Goal: Task Accomplishment & Management: Manage account settings

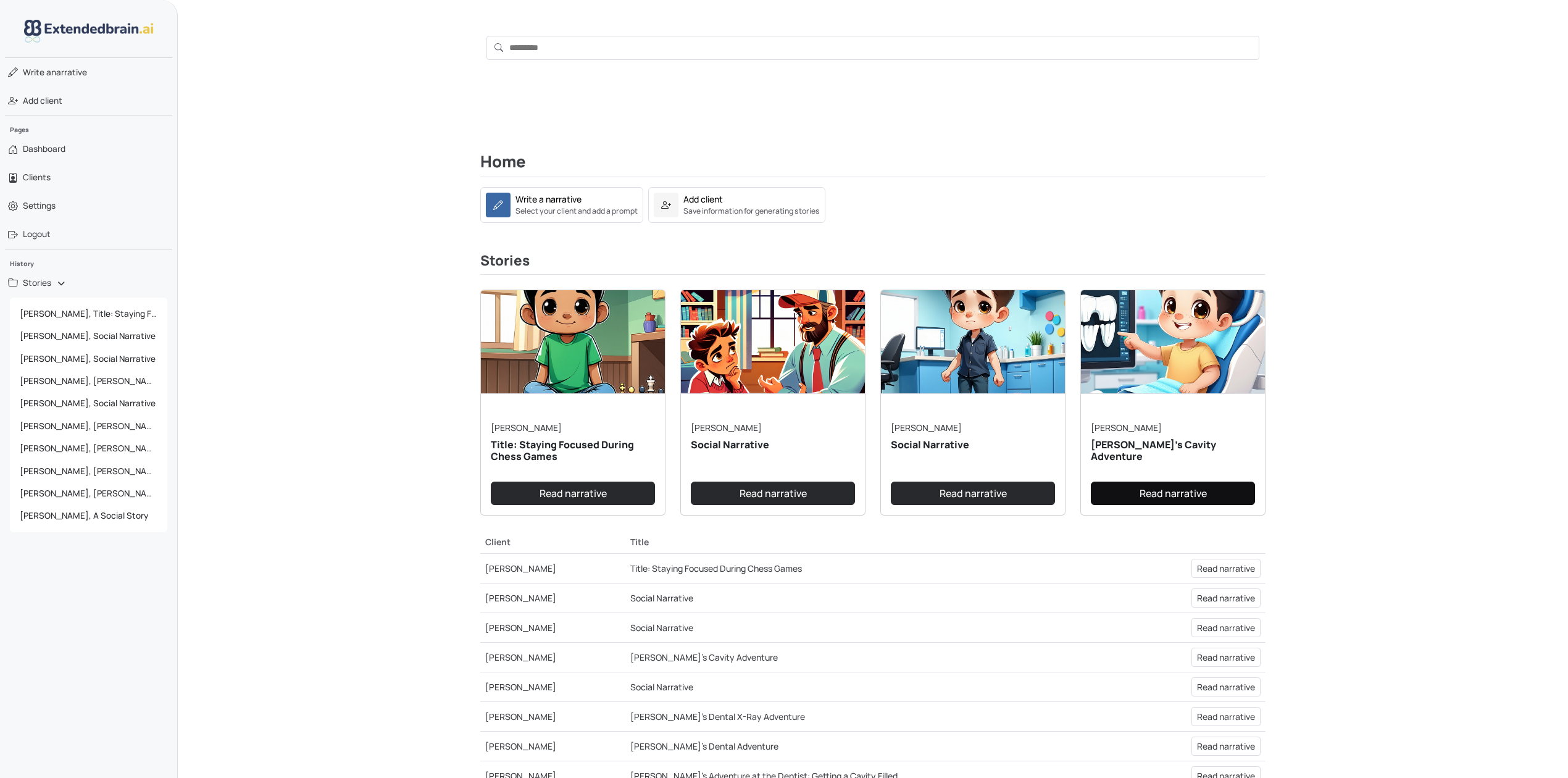
click at [1209, 490] on link "Read narrative" at bounding box center [1173, 493] width 165 height 24
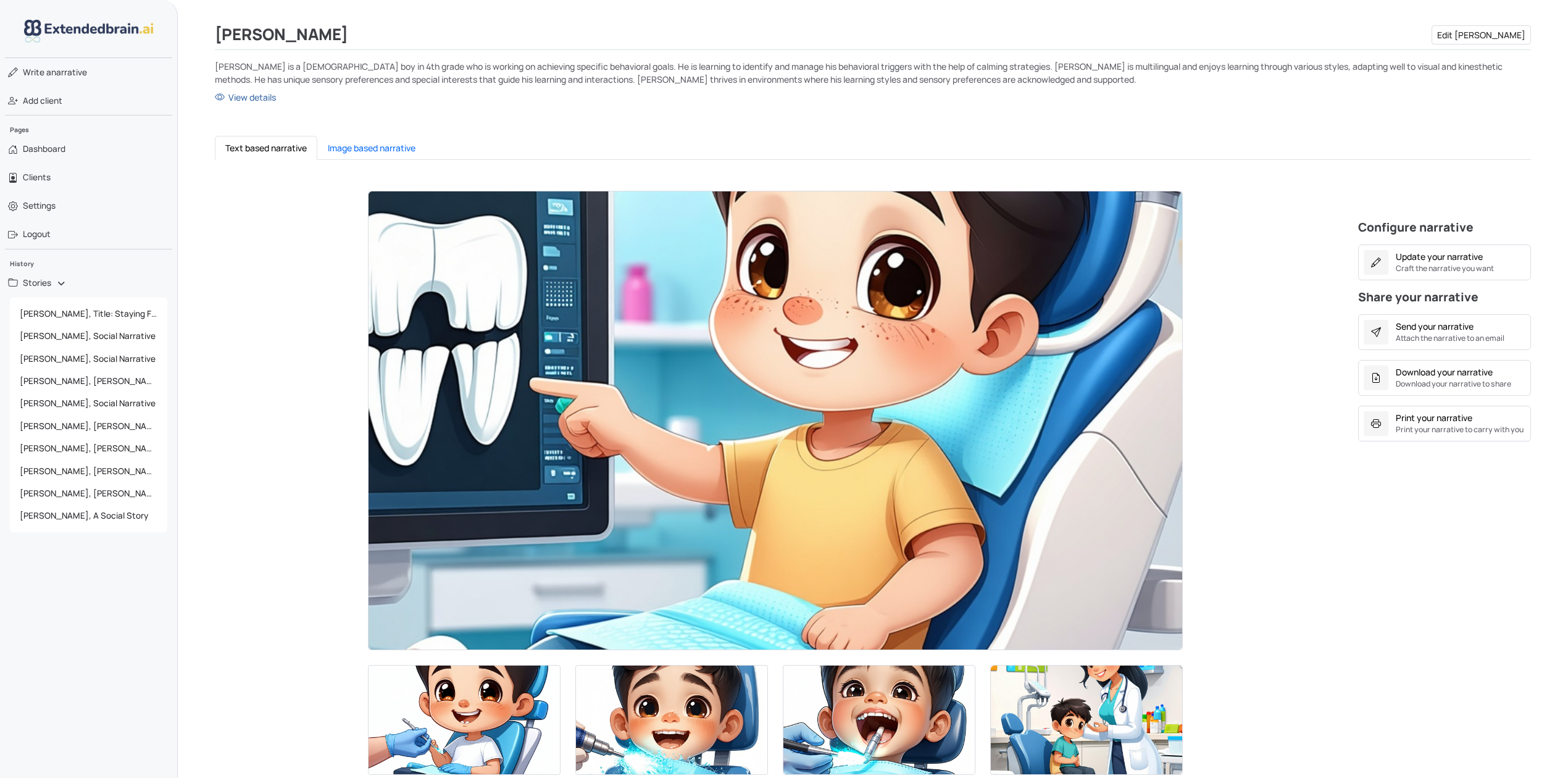
scroll to position [82, 0]
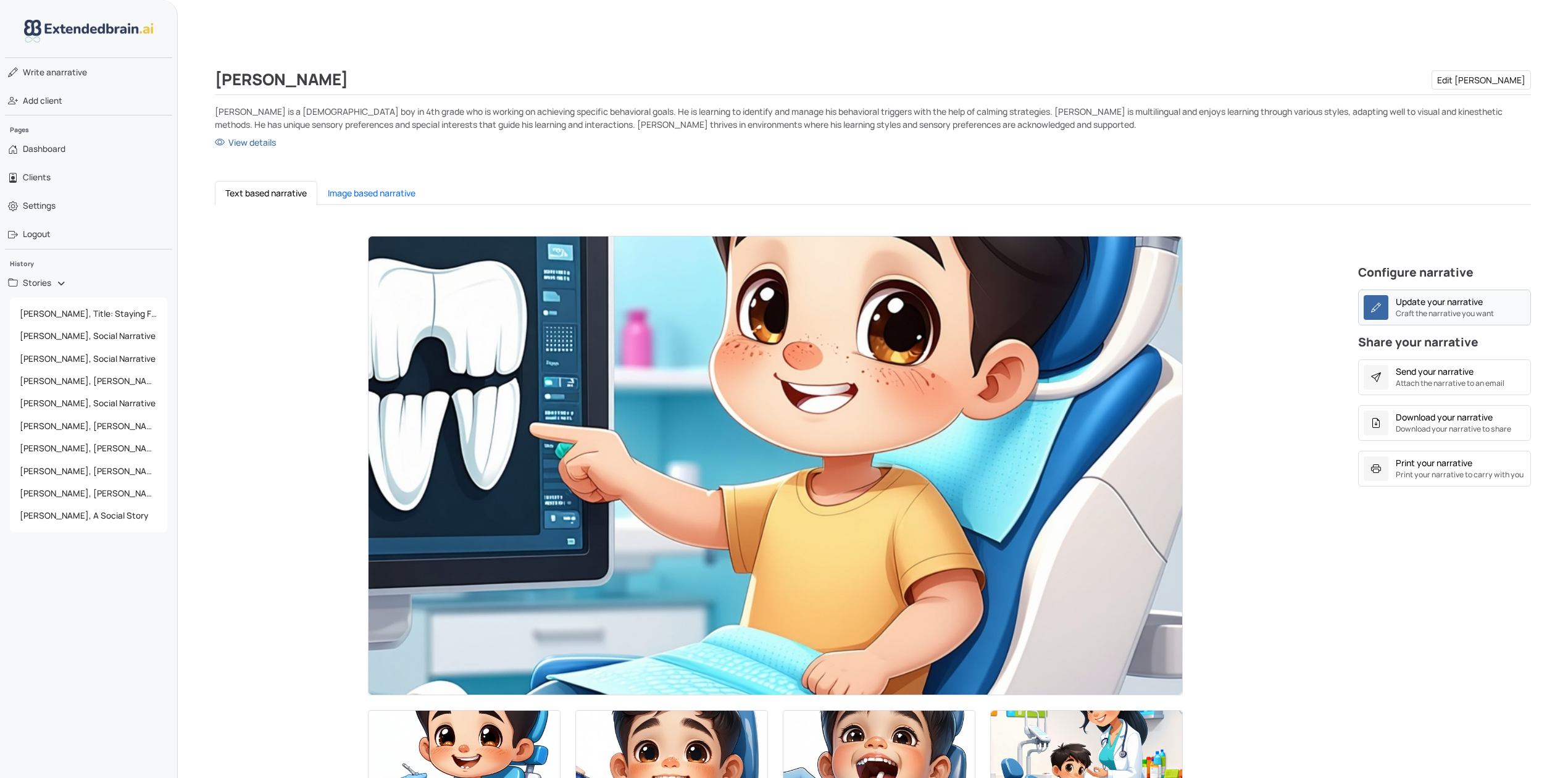
click at [1470, 297] on div "Update your narrative" at bounding box center [1439, 301] width 87 height 13
type textarea "**********"
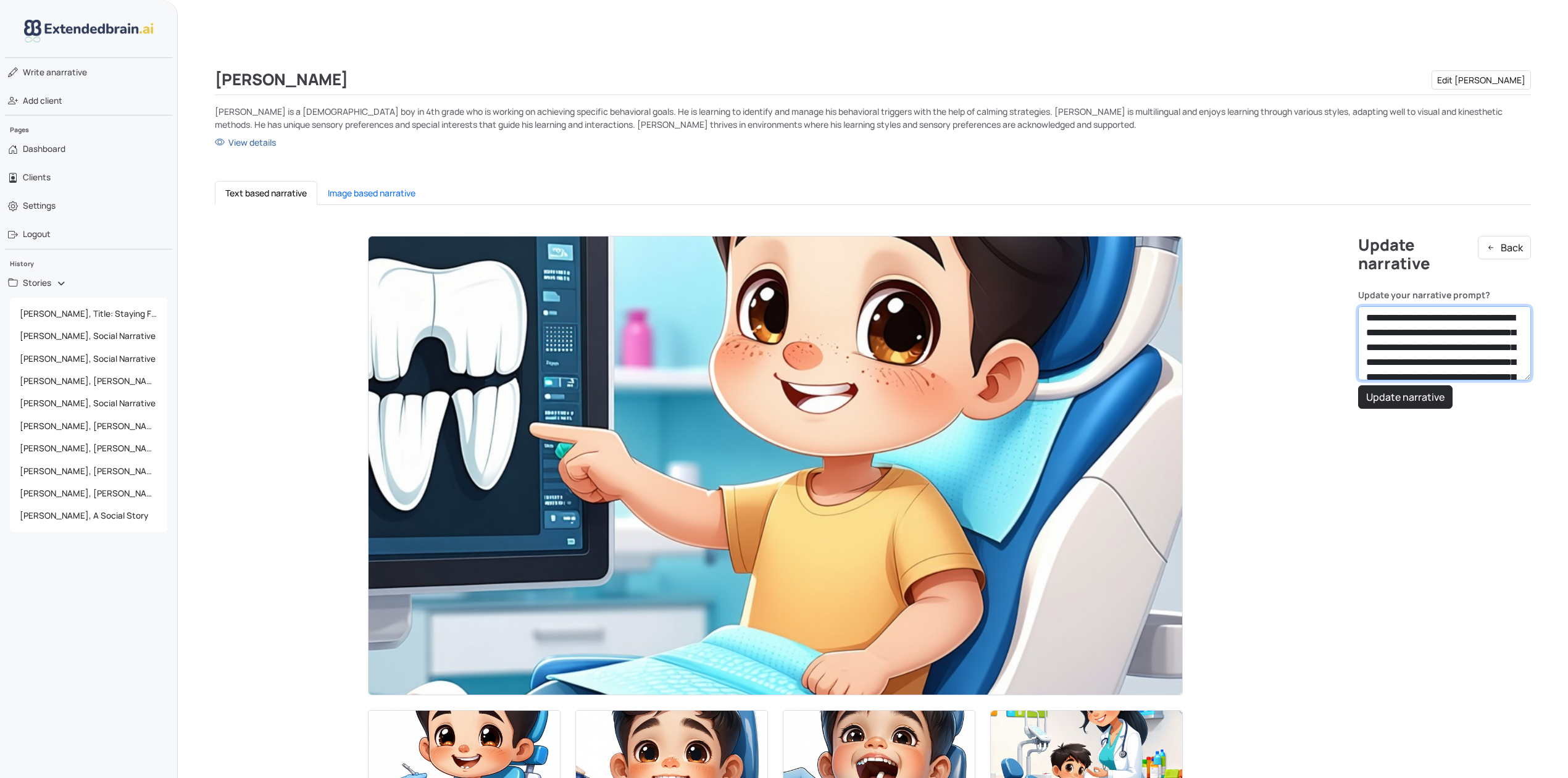
drag, startPoint x: 1527, startPoint y: 381, endPoint x: 1526, endPoint y: 519, distance: 138.0
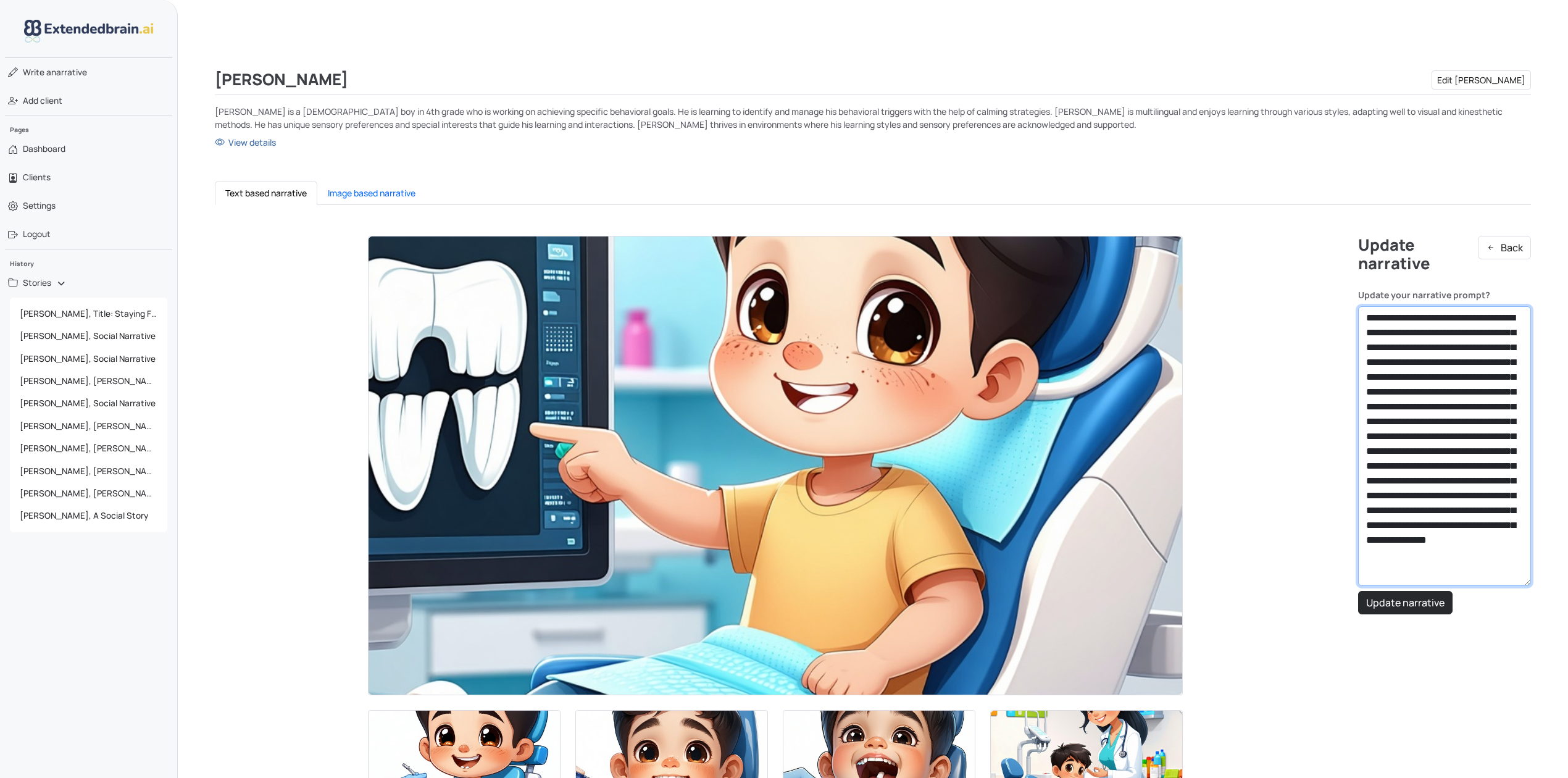
drag, startPoint x: 1529, startPoint y: 375, endPoint x: 1521, endPoint y: 582, distance: 207.2
click at [1521, 582] on textarea "**********" at bounding box center [1444, 446] width 173 height 280
click at [1450, 424] on textarea "**********" at bounding box center [1444, 447] width 173 height 281
click at [1499, 243] on button "Back" at bounding box center [1504, 247] width 53 height 24
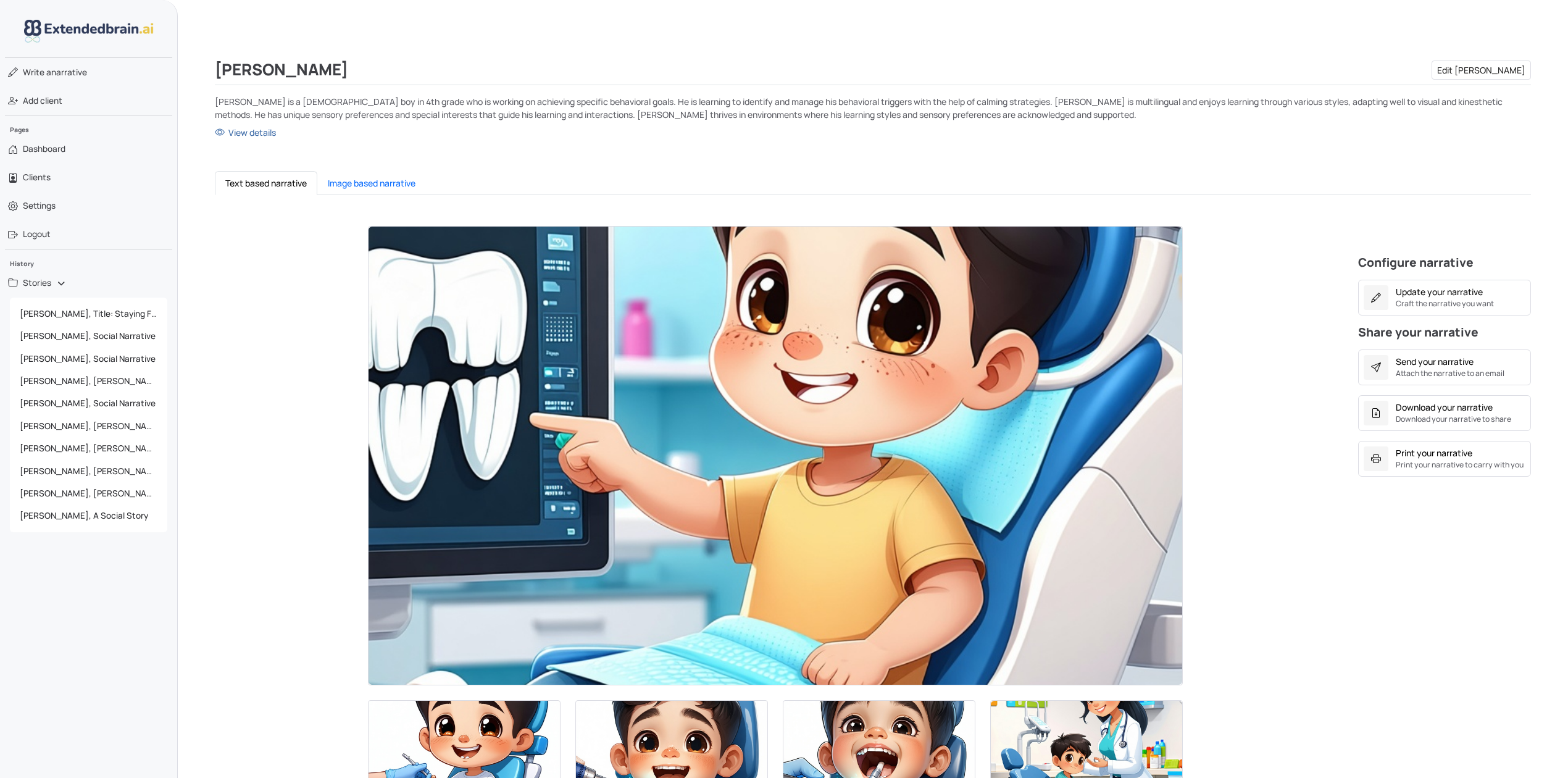
scroll to position [82, 0]
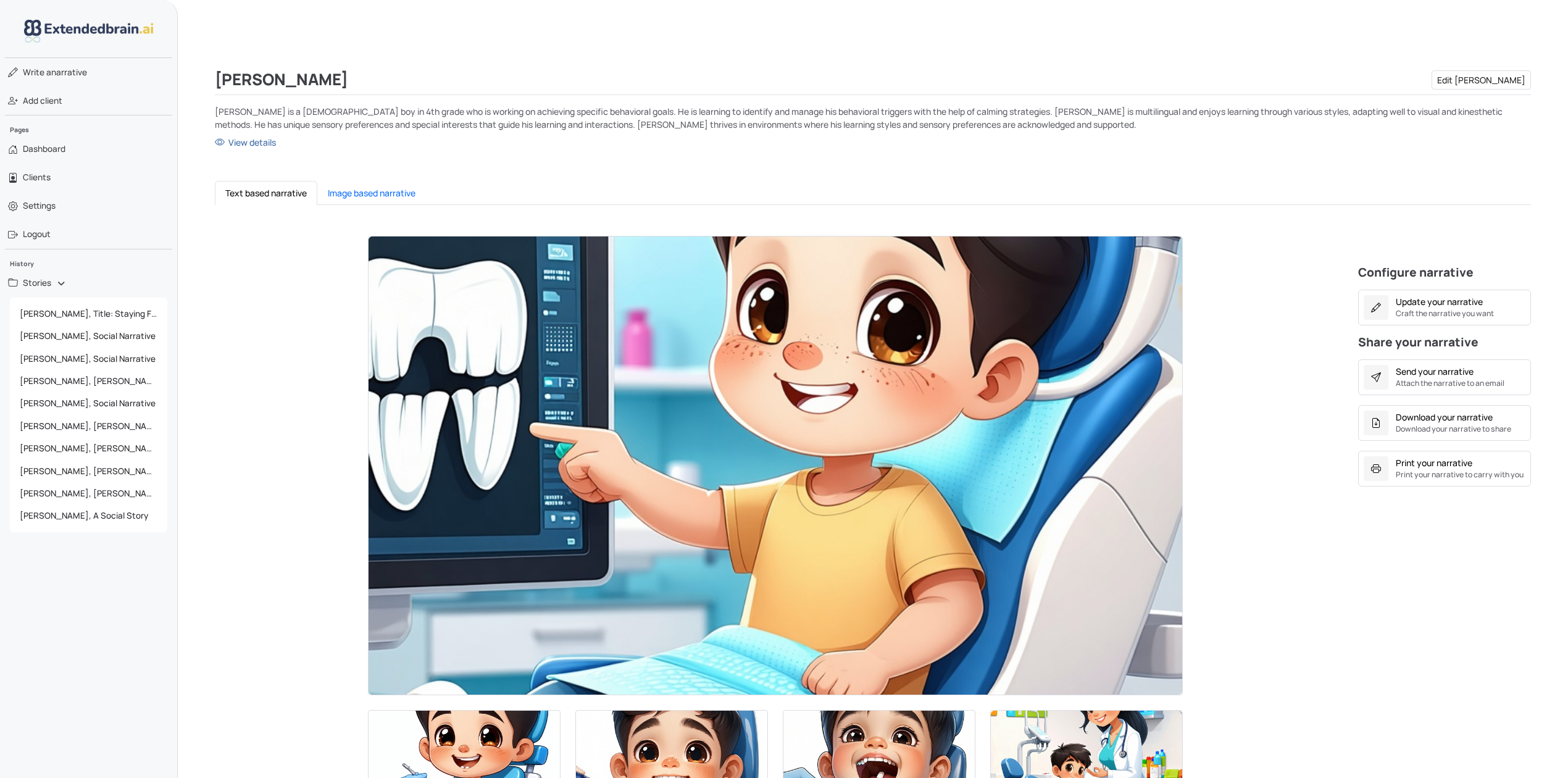
click at [839, 324] on img at bounding box center [775, 466] width 814 height 459
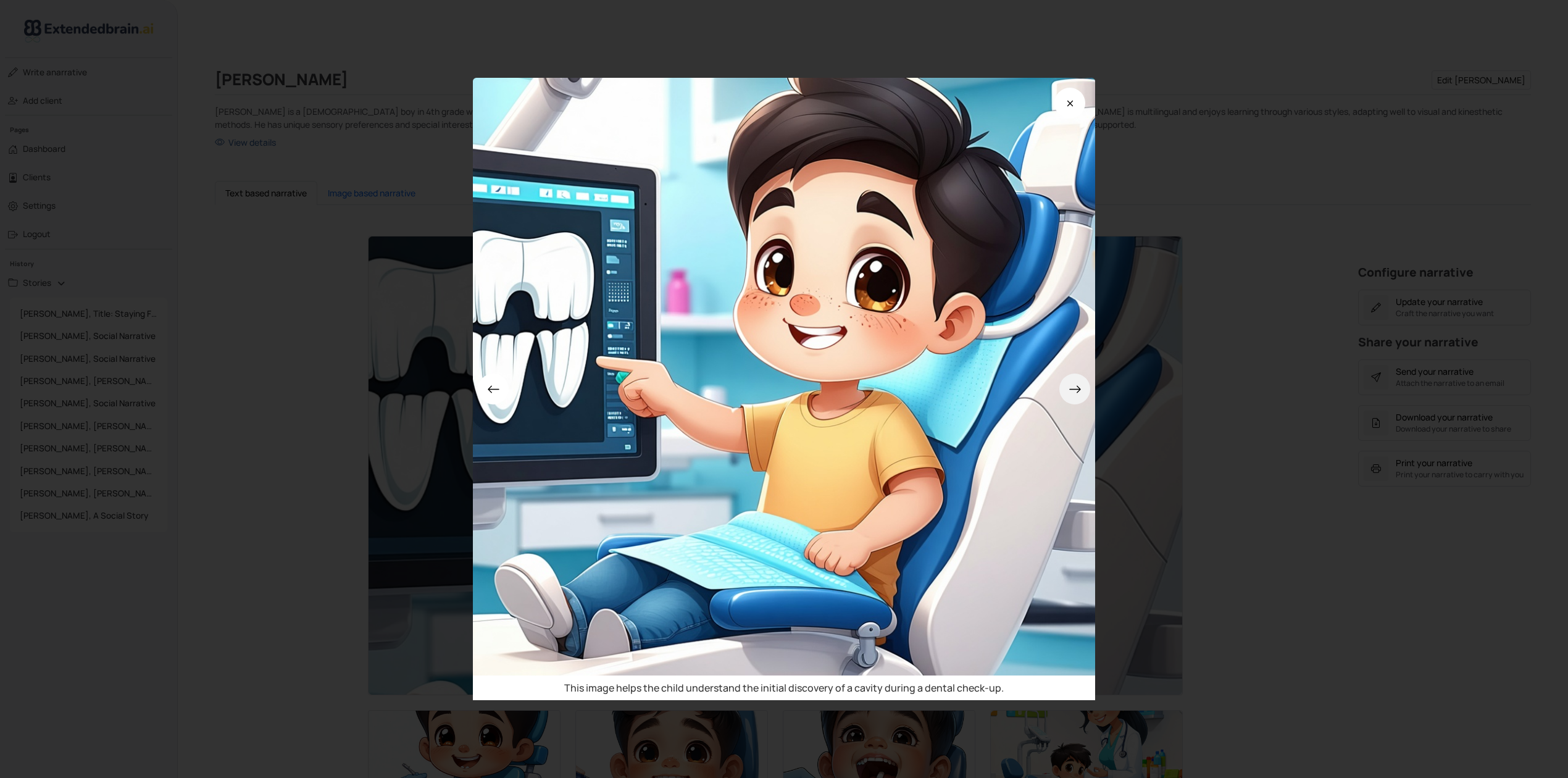
click at [1088, 394] on button at bounding box center [1074, 389] width 31 height 31
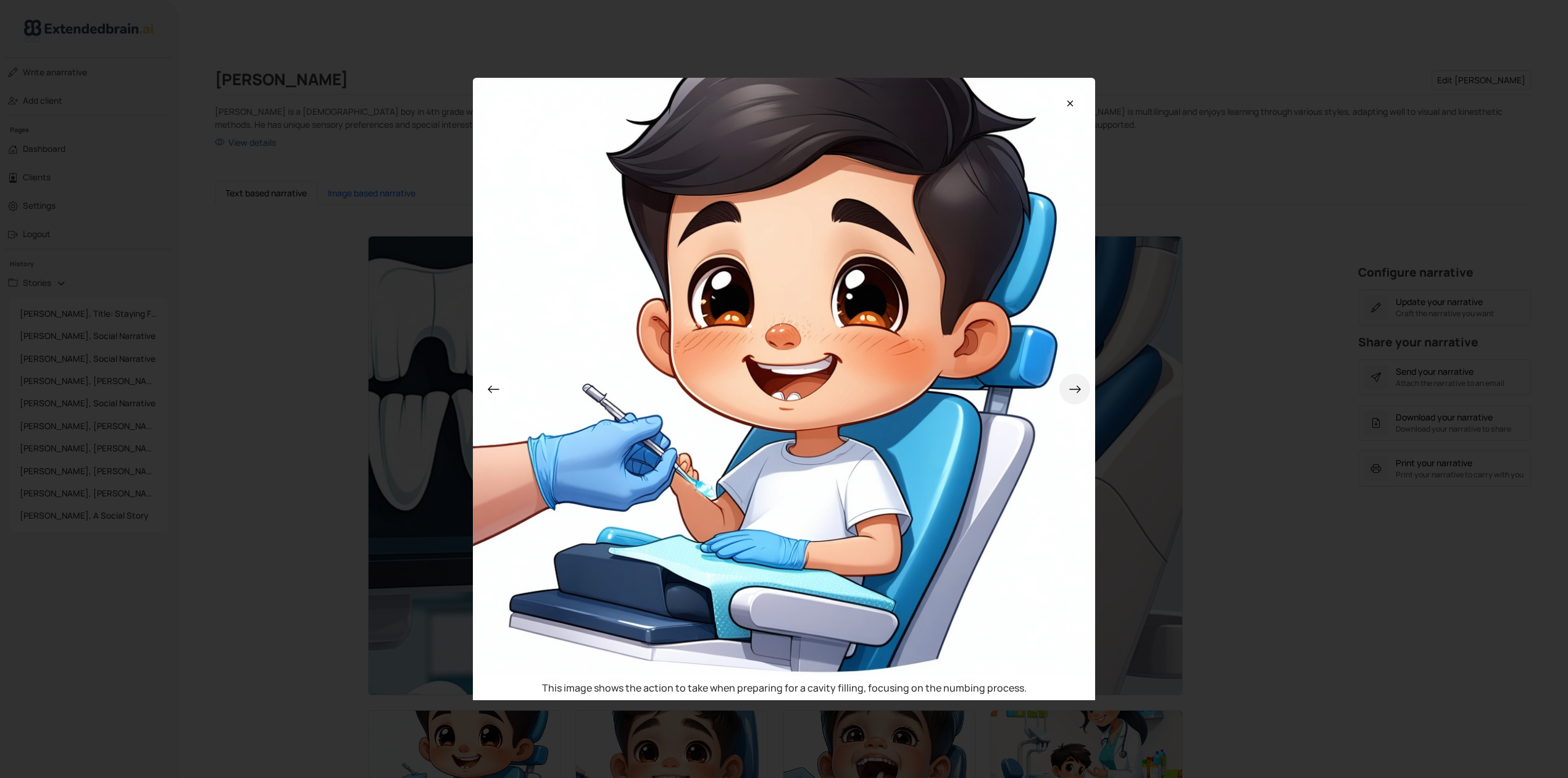
click at [1088, 394] on button at bounding box center [1074, 389] width 31 height 31
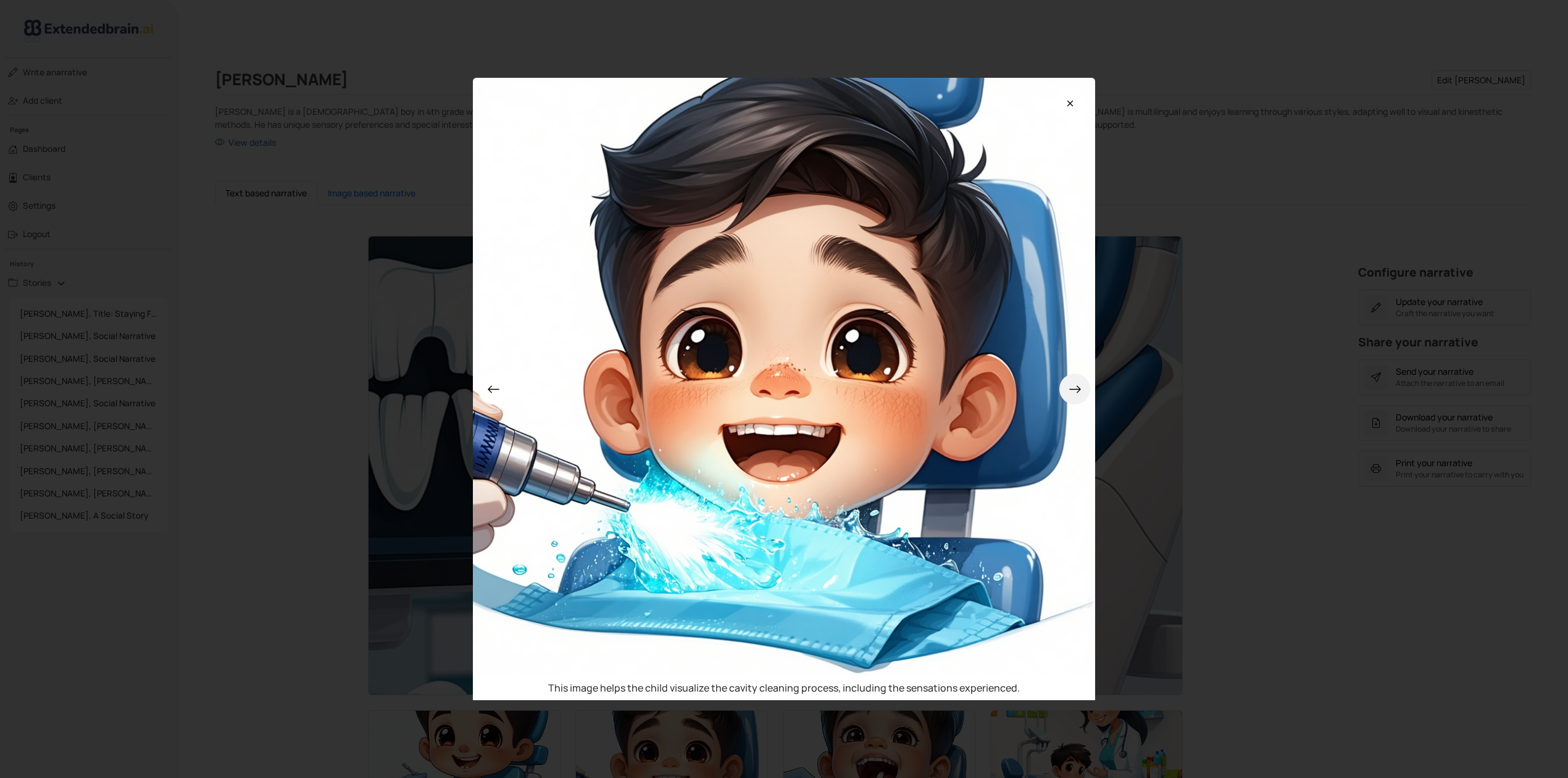
click at [1088, 394] on button at bounding box center [1074, 389] width 31 height 31
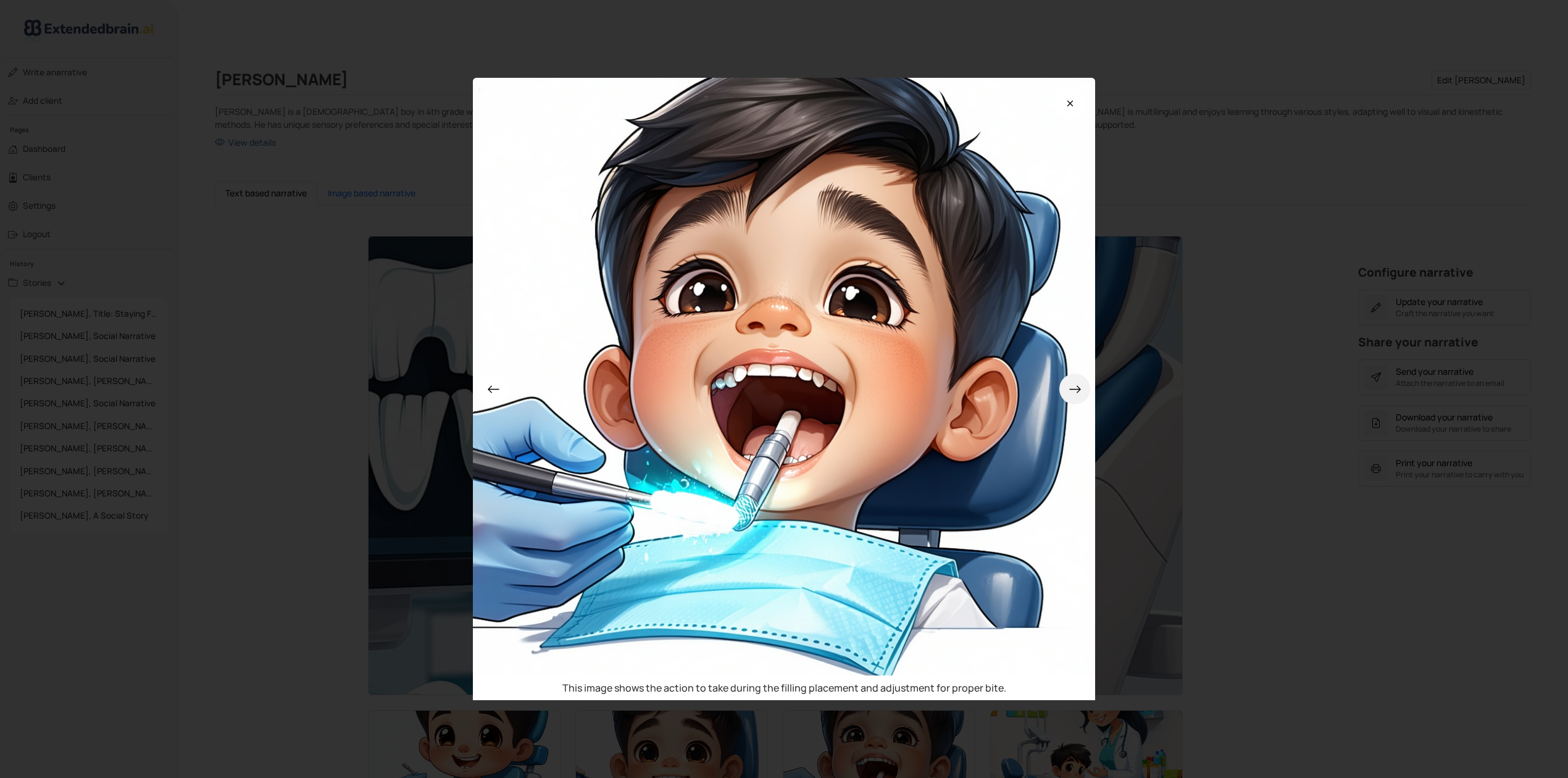
click at [1088, 394] on button at bounding box center [1074, 389] width 31 height 31
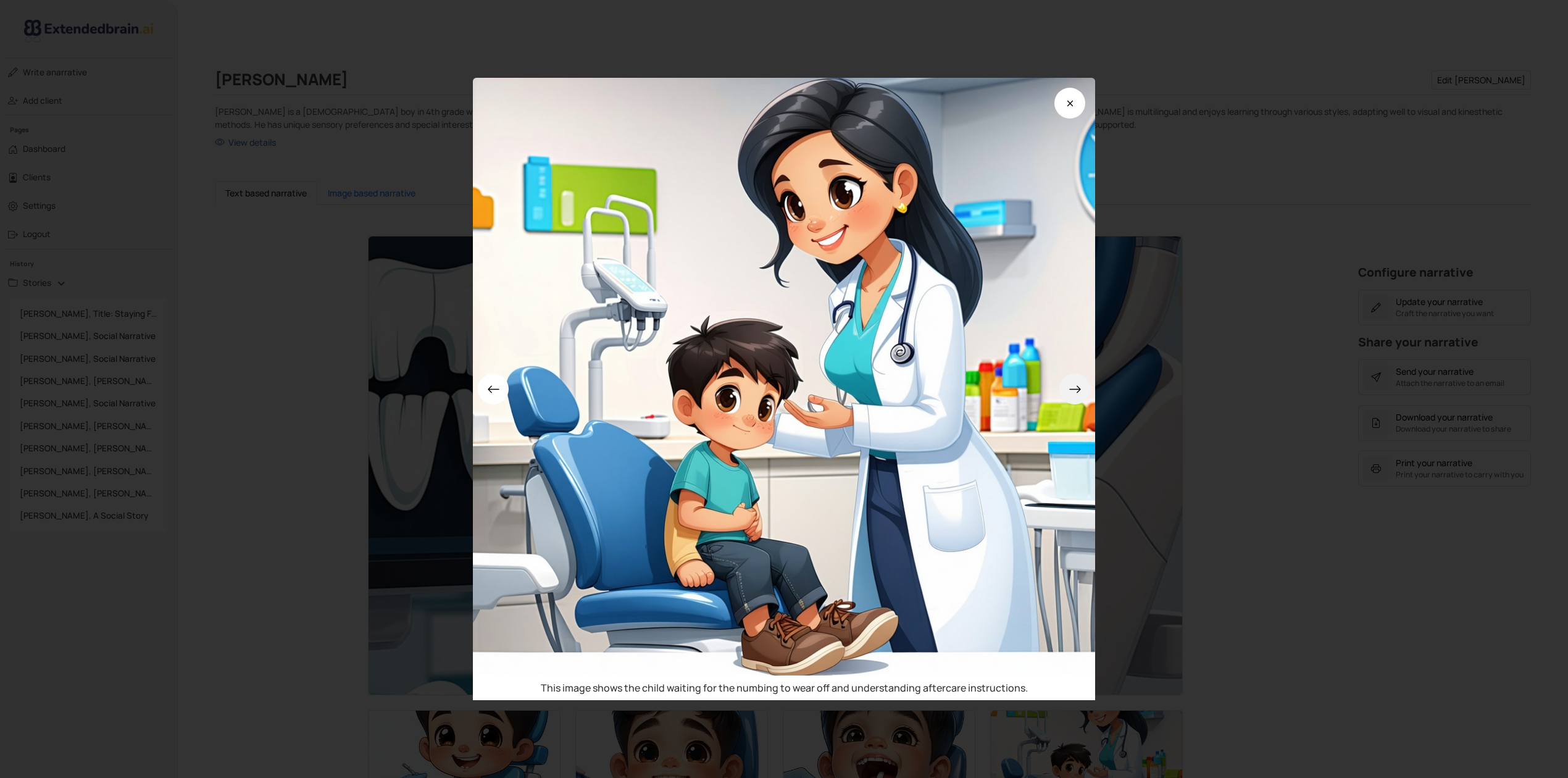
click at [1088, 394] on button at bounding box center [1074, 389] width 31 height 31
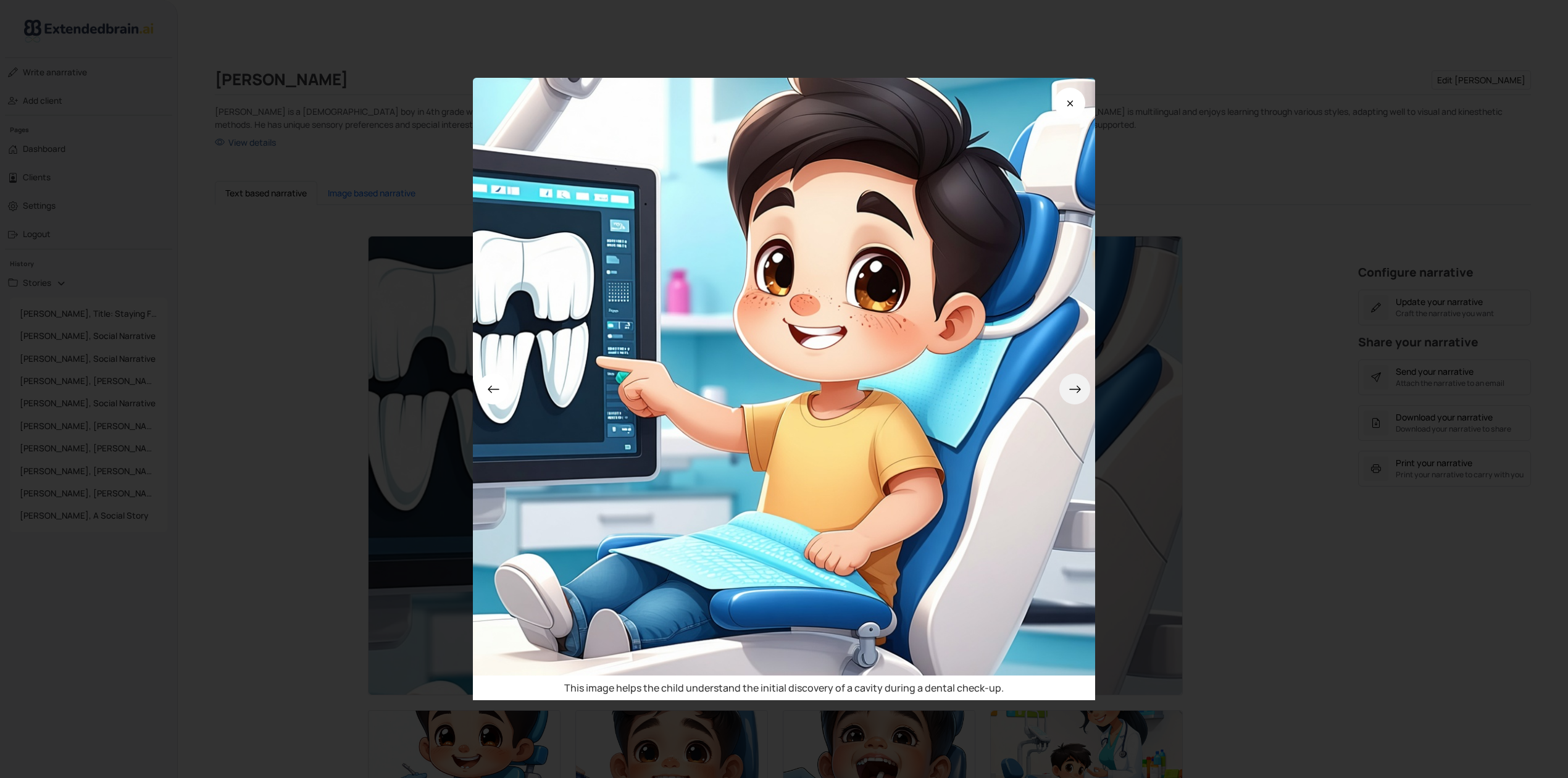
click at [1088, 394] on button at bounding box center [1074, 389] width 31 height 31
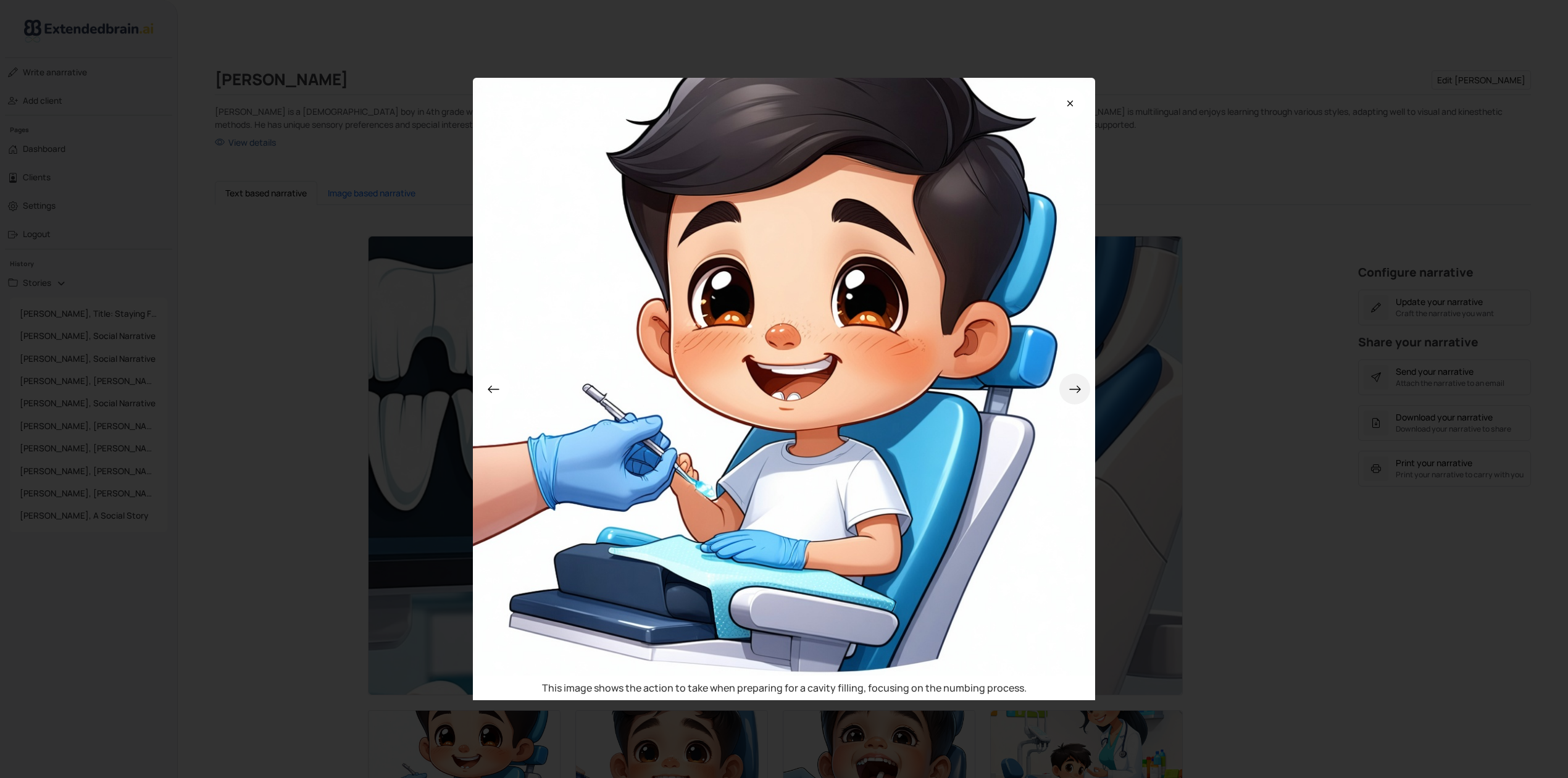
click at [1088, 394] on button at bounding box center [1074, 389] width 31 height 31
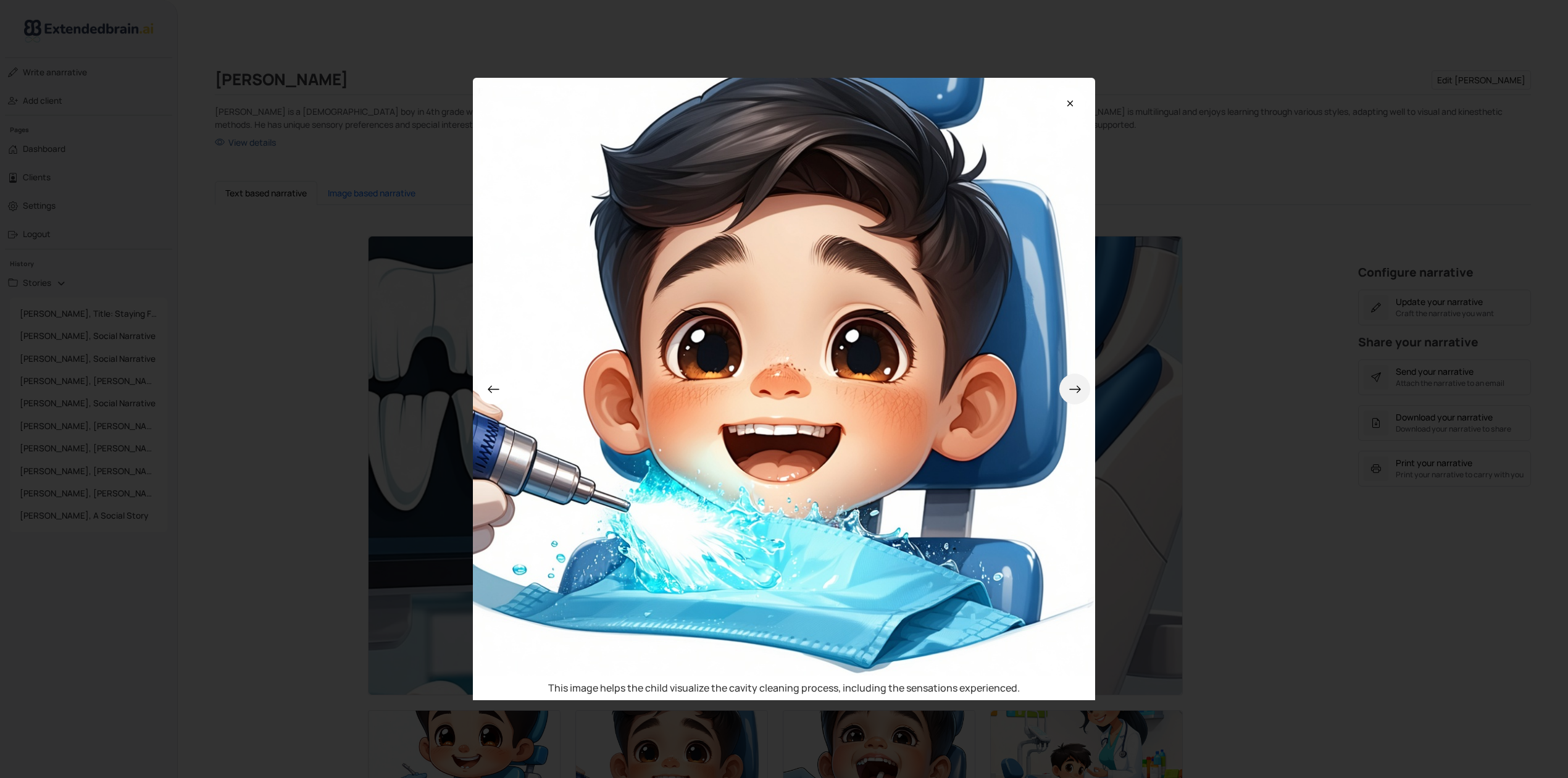
click at [1088, 394] on button at bounding box center [1074, 389] width 31 height 31
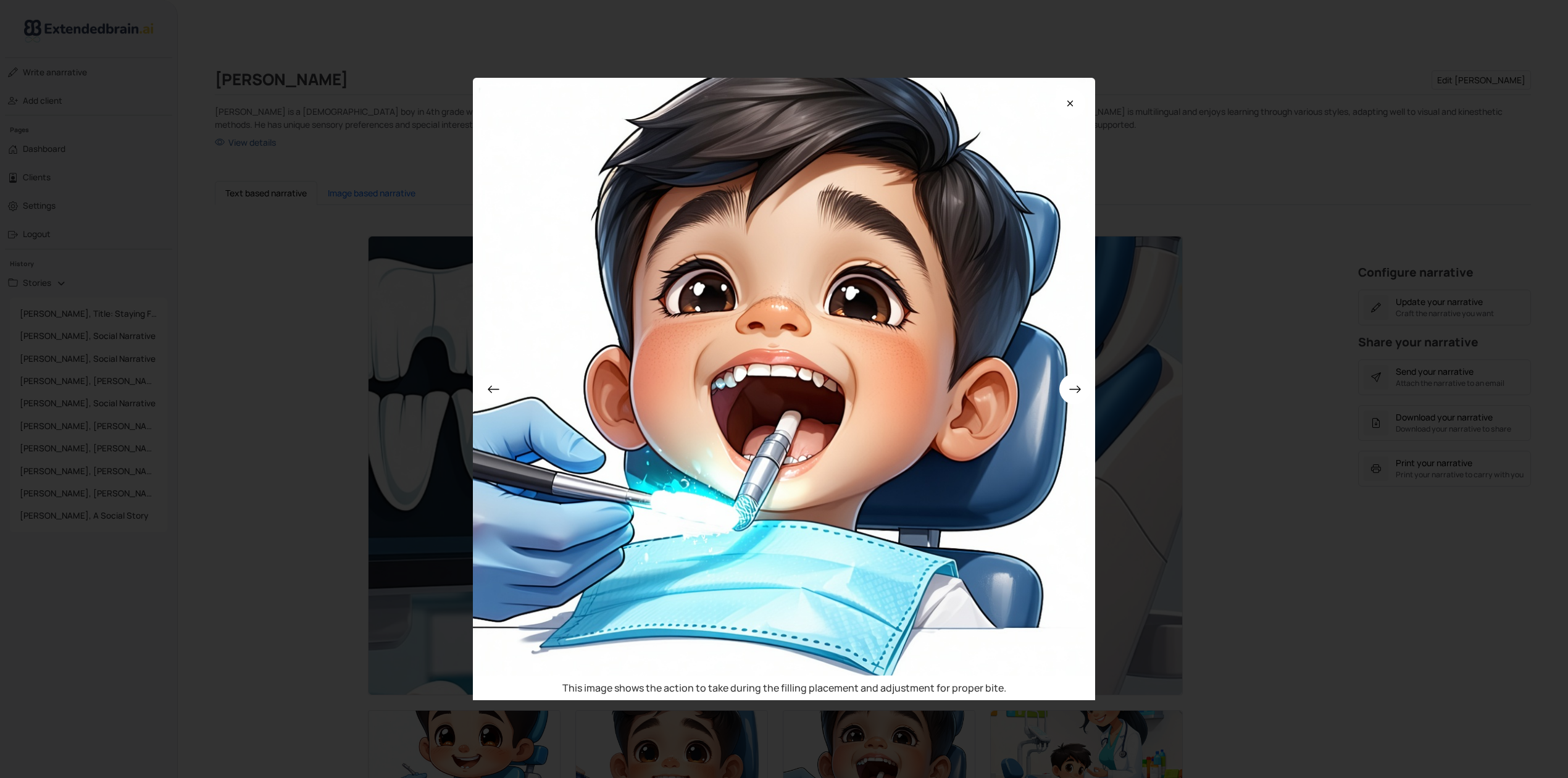
click at [1259, 541] on div "This image shows the action to take during the filling placement and adjustment…" at bounding box center [784, 389] width 1568 height 778
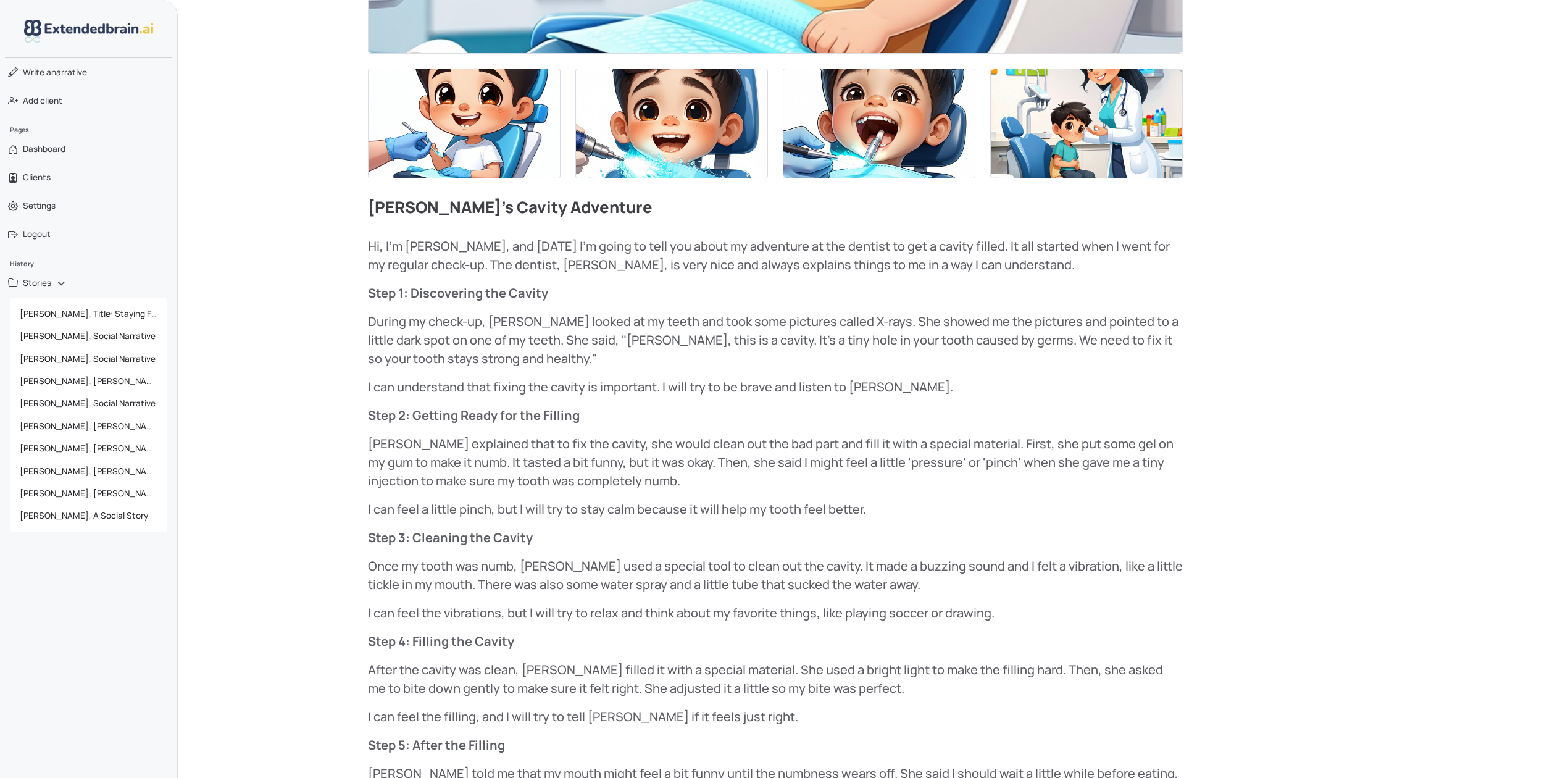
scroll to position [823, 0]
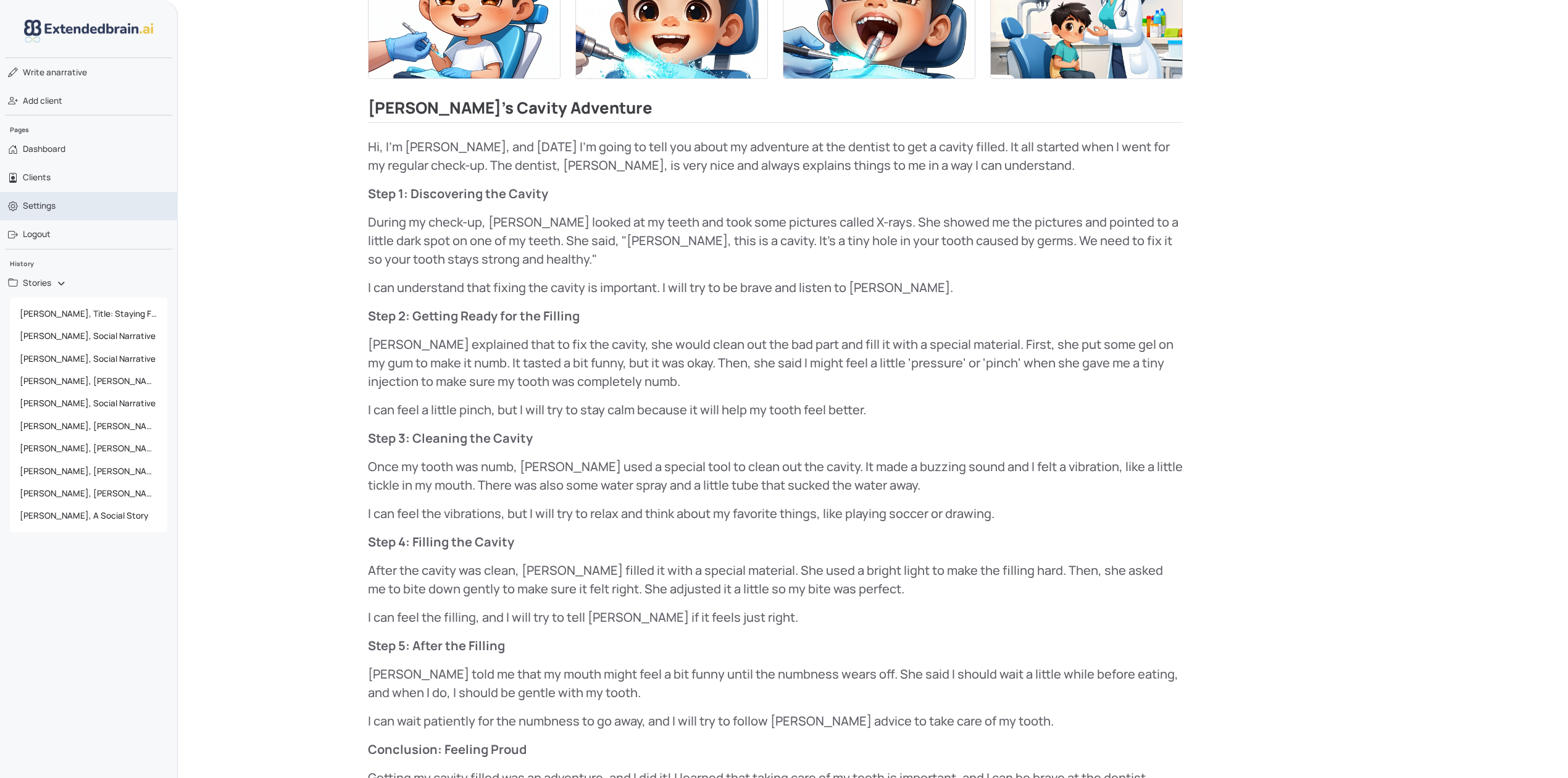
drag, startPoint x: 52, startPoint y: 235, endPoint x: 72, endPoint y: 218, distance: 26.2
click at [52, 235] on link "Logout" at bounding box center [89, 234] width 177 height 28
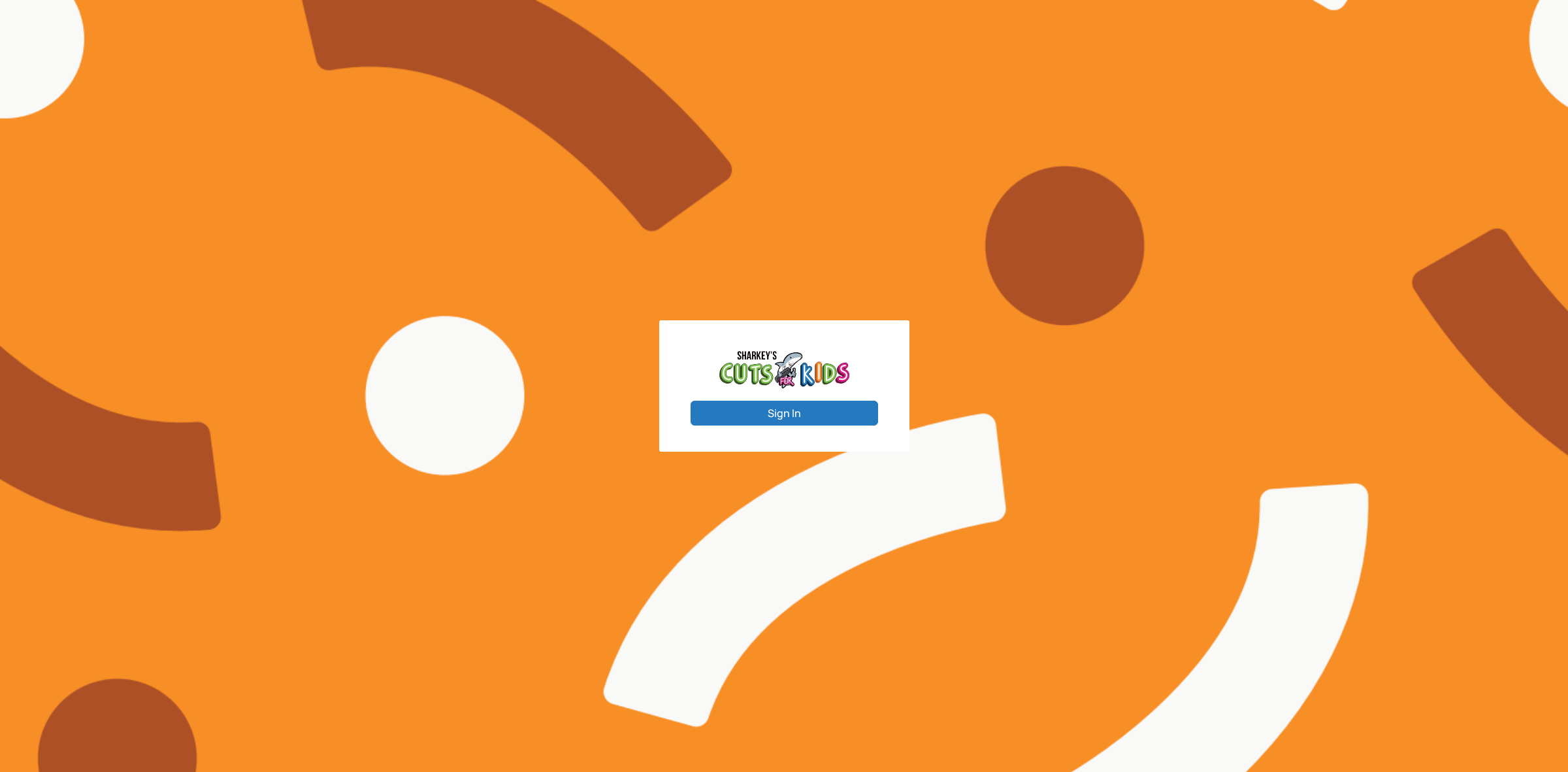
click at [810, 416] on button "Sign In" at bounding box center [785, 412] width 188 height 25
